Goal: Task Accomplishment & Management: Complete application form

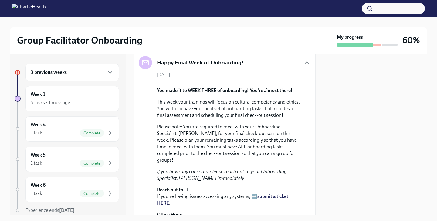
scroll to position [64, 0]
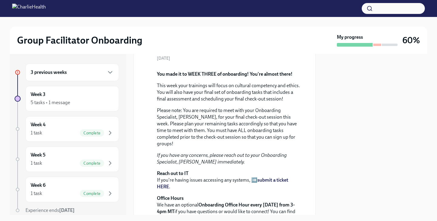
click at [56, 74] on h6 "3 previous weeks" at bounding box center [49, 72] width 36 height 7
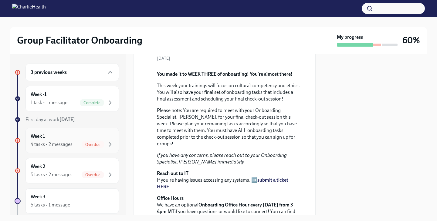
click at [50, 142] on div "4 tasks • 2 messages" at bounding box center [52, 144] width 42 height 7
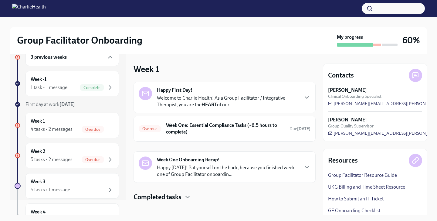
scroll to position [17, 0]
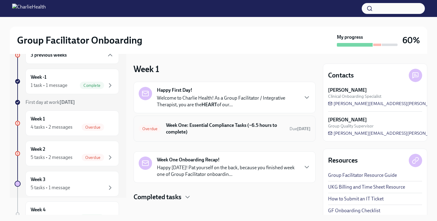
click at [195, 129] on h6 "Week One: Essential Compliance Tasks (~6.5 hours to complete)" at bounding box center [225, 128] width 119 height 13
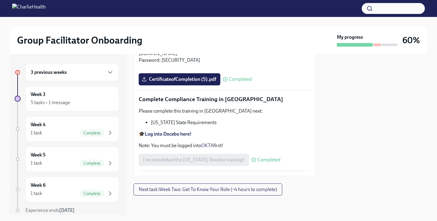
scroll to position [1343, 0]
click at [89, 74] on div "3 previous weeks" at bounding box center [72, 72] width 83 height 7
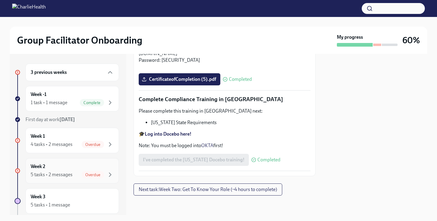
click at [88, 174] on span "Overdue" at bounding box center [93, 175] width 22 height 5
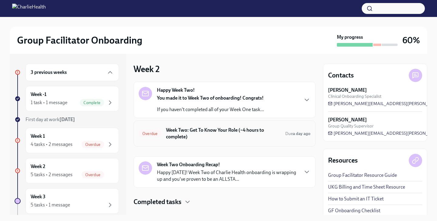
click at [230, 136] on h6 "Week Two: Get To Know Your Role (~4 hours to complete)" at bounding box center [223, 133] width 114 height 13
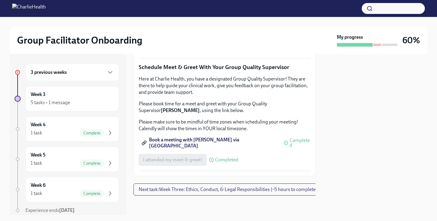
scroll to position [587, 0]
click at [205, 50] on span "I attended TWO group observation hours!" at bounding box center [186, 47] width 87 height 6
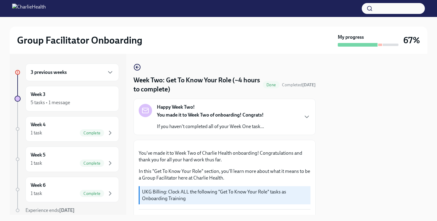
click at [67, 76] on div "3 previous weeks" at bounding box center [71, 73] width 93 height 18
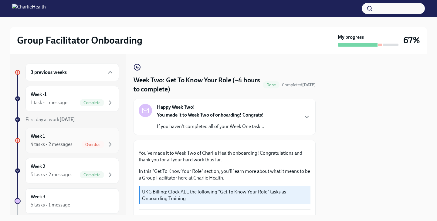
click at [57, 142] on div "4 tasks • 2 messages" at bounding box center [52, 144] width 42 height 7
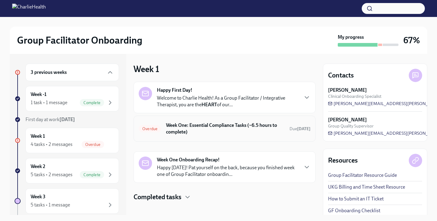
click at [153, 133] on div "Overdue Week One: Essential Compliance Tasks (~6.5 hours to complete) Due [DATE]" at bounding box center [225, 129] width 172 height 16
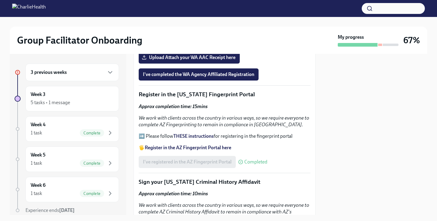
scroll to position [676, 0]
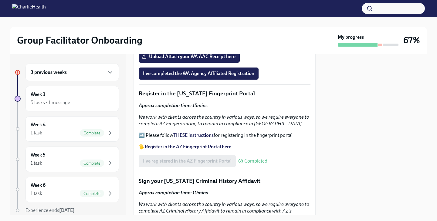
click at [55, 77] on div "3 previous weeks" at bounding box center [71, 73] width 93 height 18
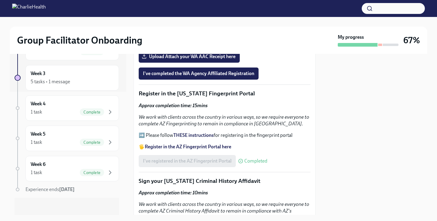
scroll to position [126, 0]
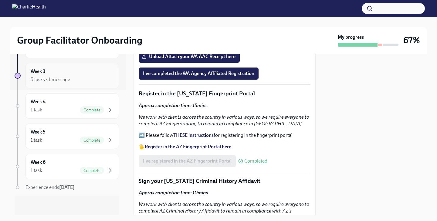
click at [87, 83] on div "Week 3 5 tasks • 1 message" at bounding box center [71, 75] width 93 height 25
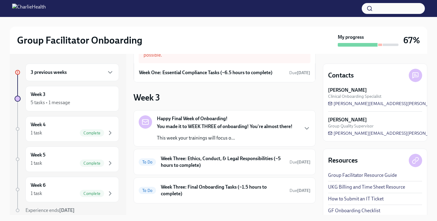
scroll to position [38, 0]
